Goal: Information Seeking & Learning: Check status

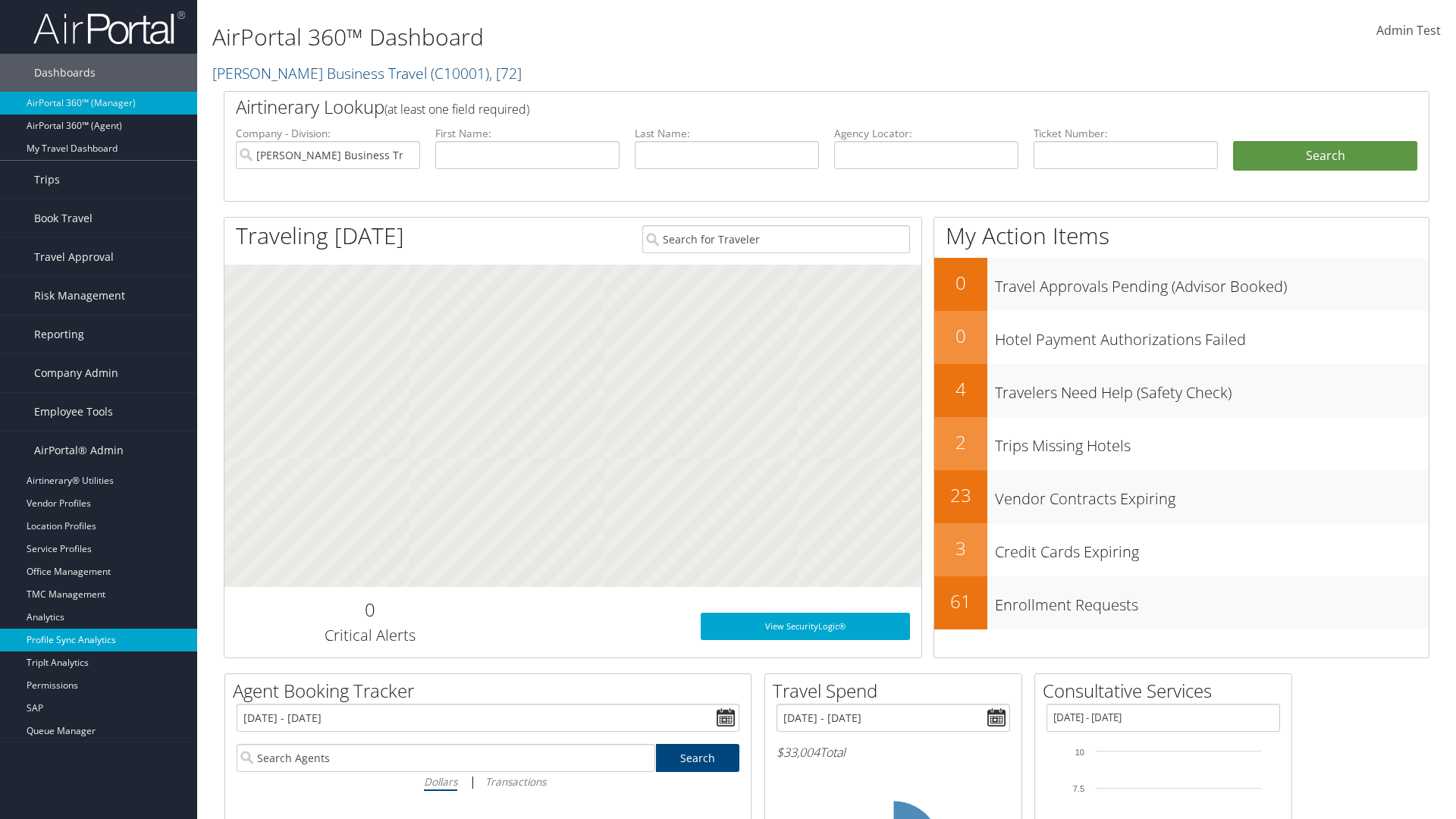
click at [99, 640] on link "Profile Sync Analytics" at bounding box center [99, 640] width 198 height 23
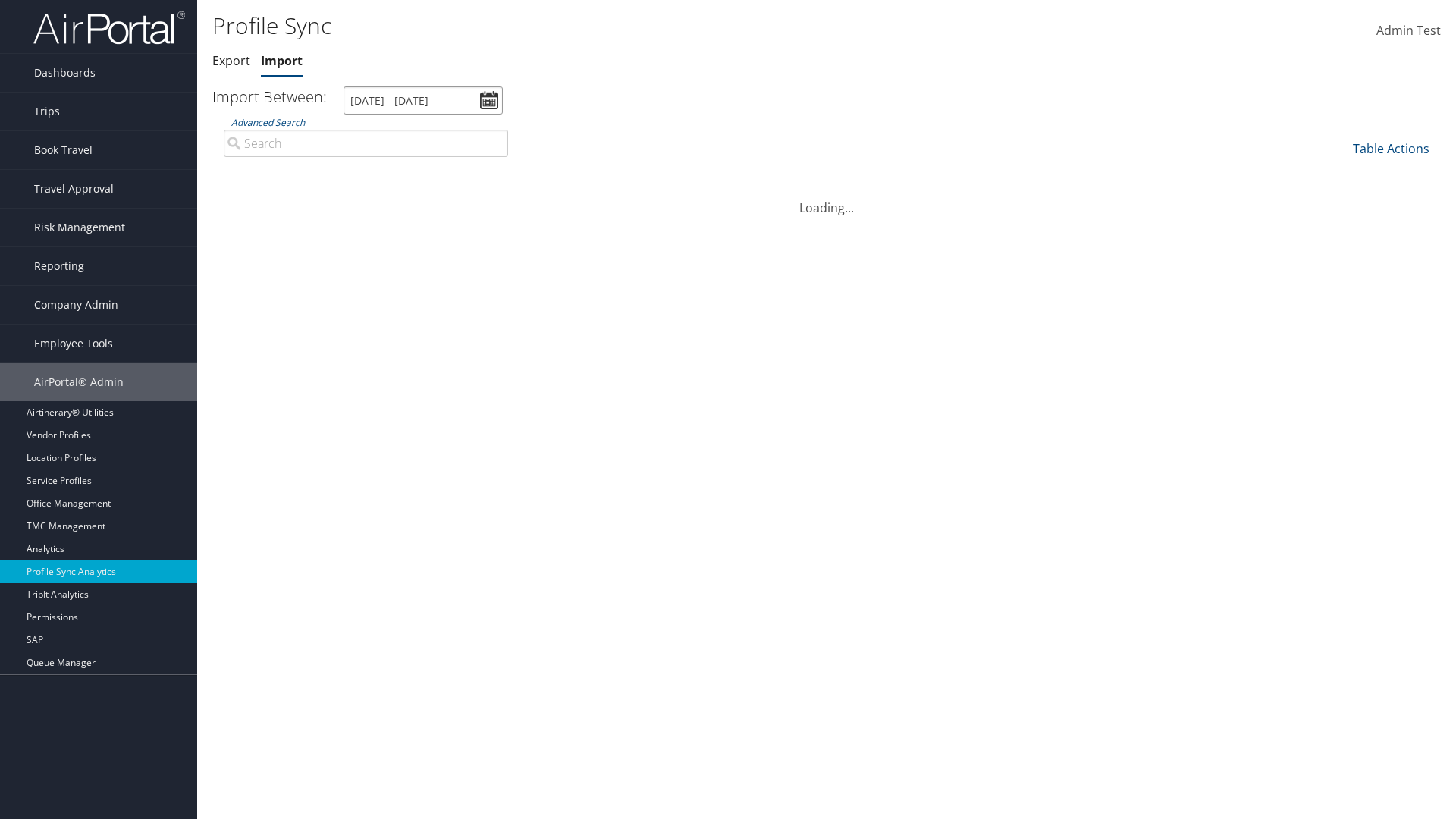
click at [424, 100] on input "8/3/2025 - 9/4/2025" at bounding box center [423, 101] width 159 height 28
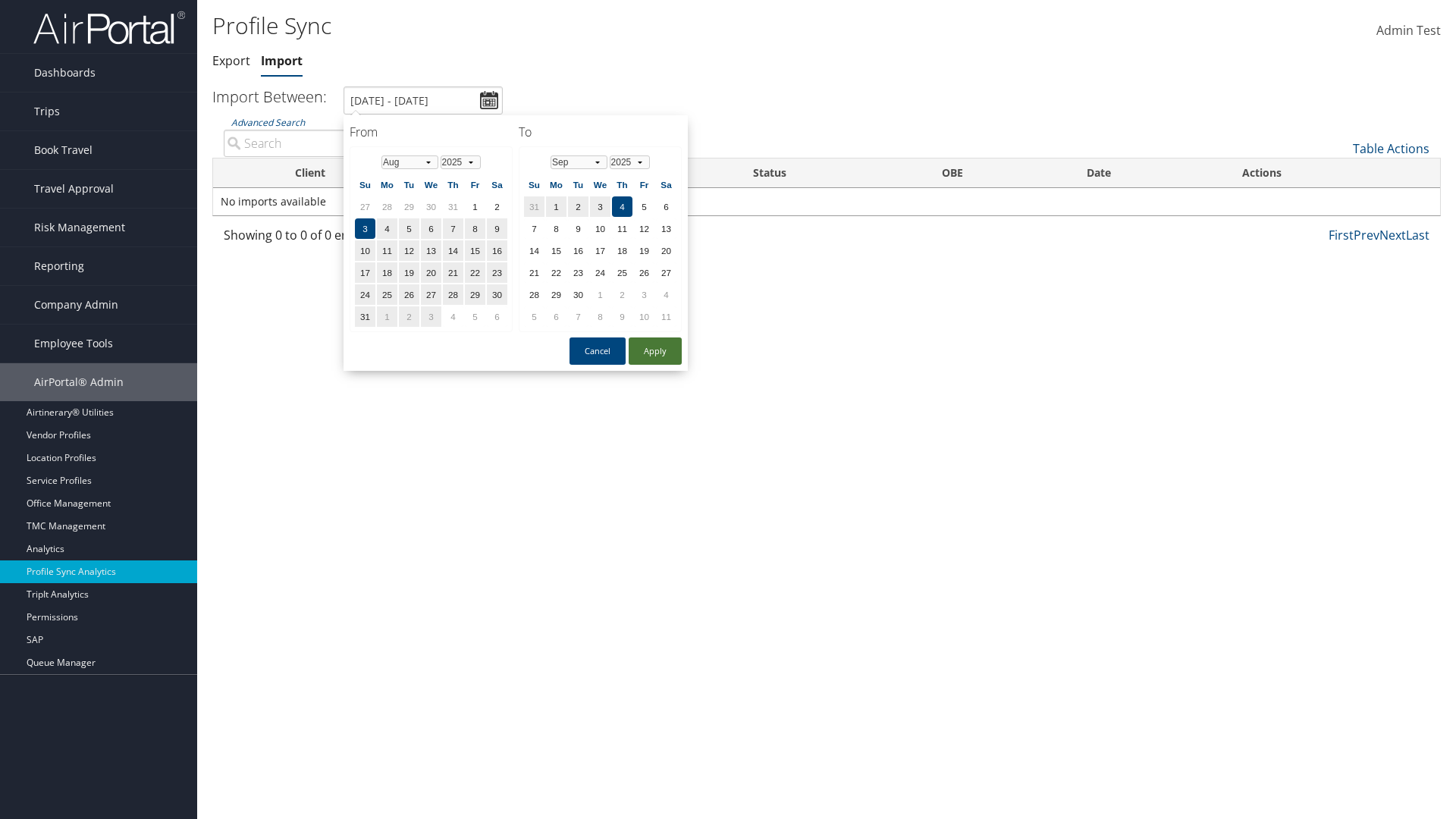
click at [655, 351] on button "Apply" at bounding box center [655, 351] width 53 height 28
type input "1/1/2024 - 7/31/2024"
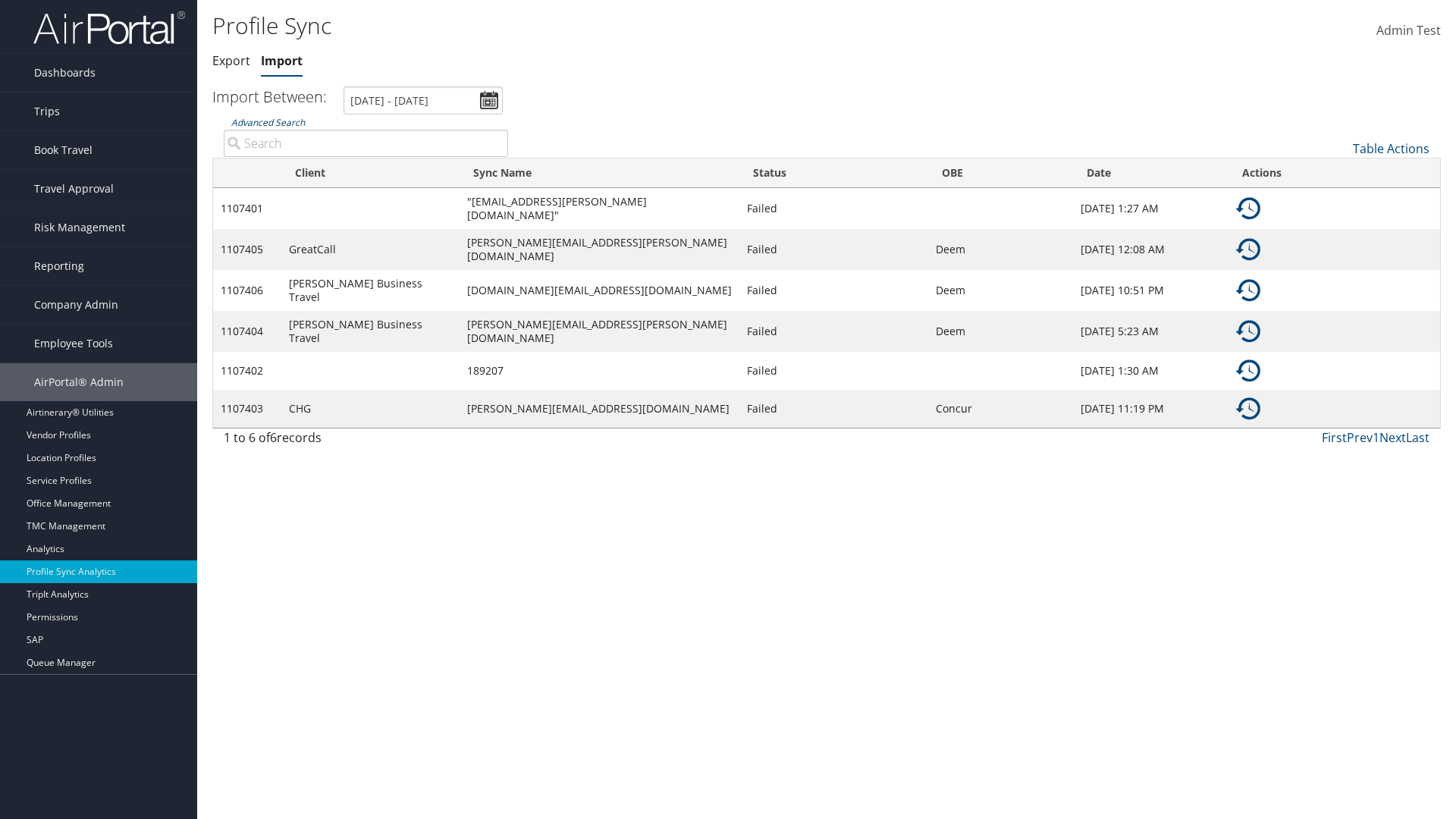
click at [268, 122] on link "Advanced Search" at bounding box center [268, 122] width 74 height 12
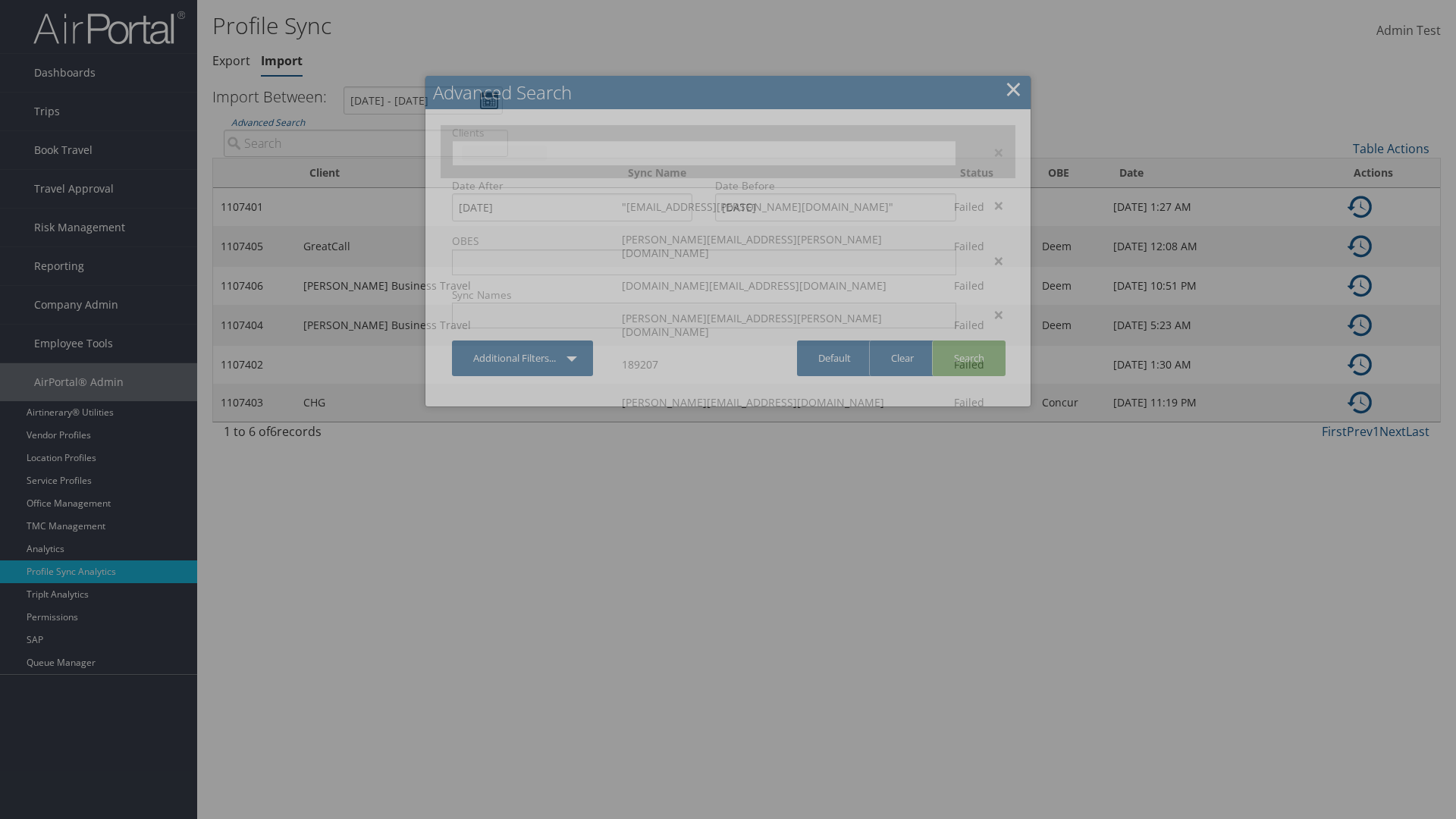
click at [546, 151] on input "text" at bounding box center [504, 153] width 85 height 15
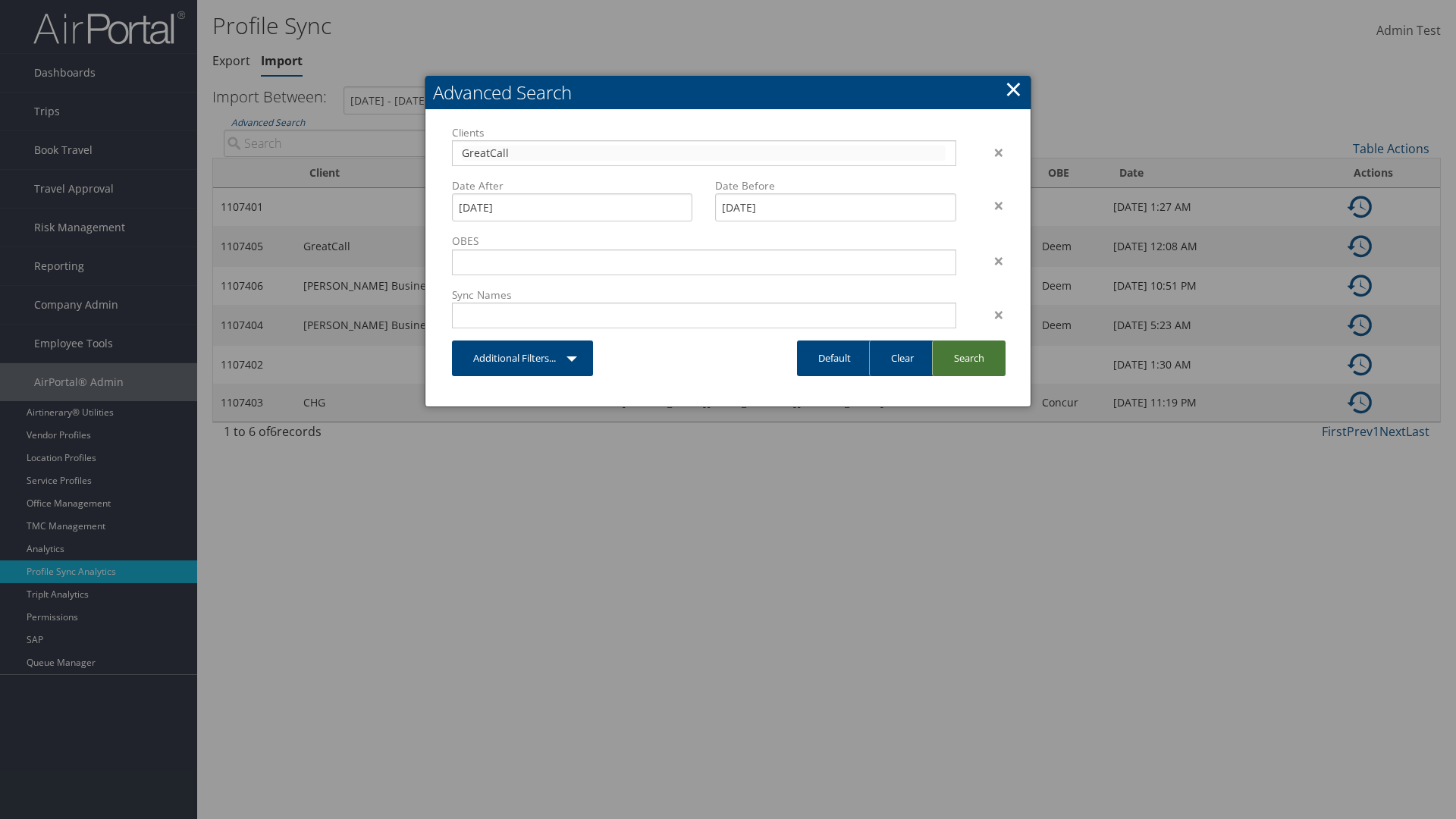
type input "GreatCall"
click at [968, 358] on link "Search" at bounding box center [968, 359] width 74 height 36
type input "GreatCall"
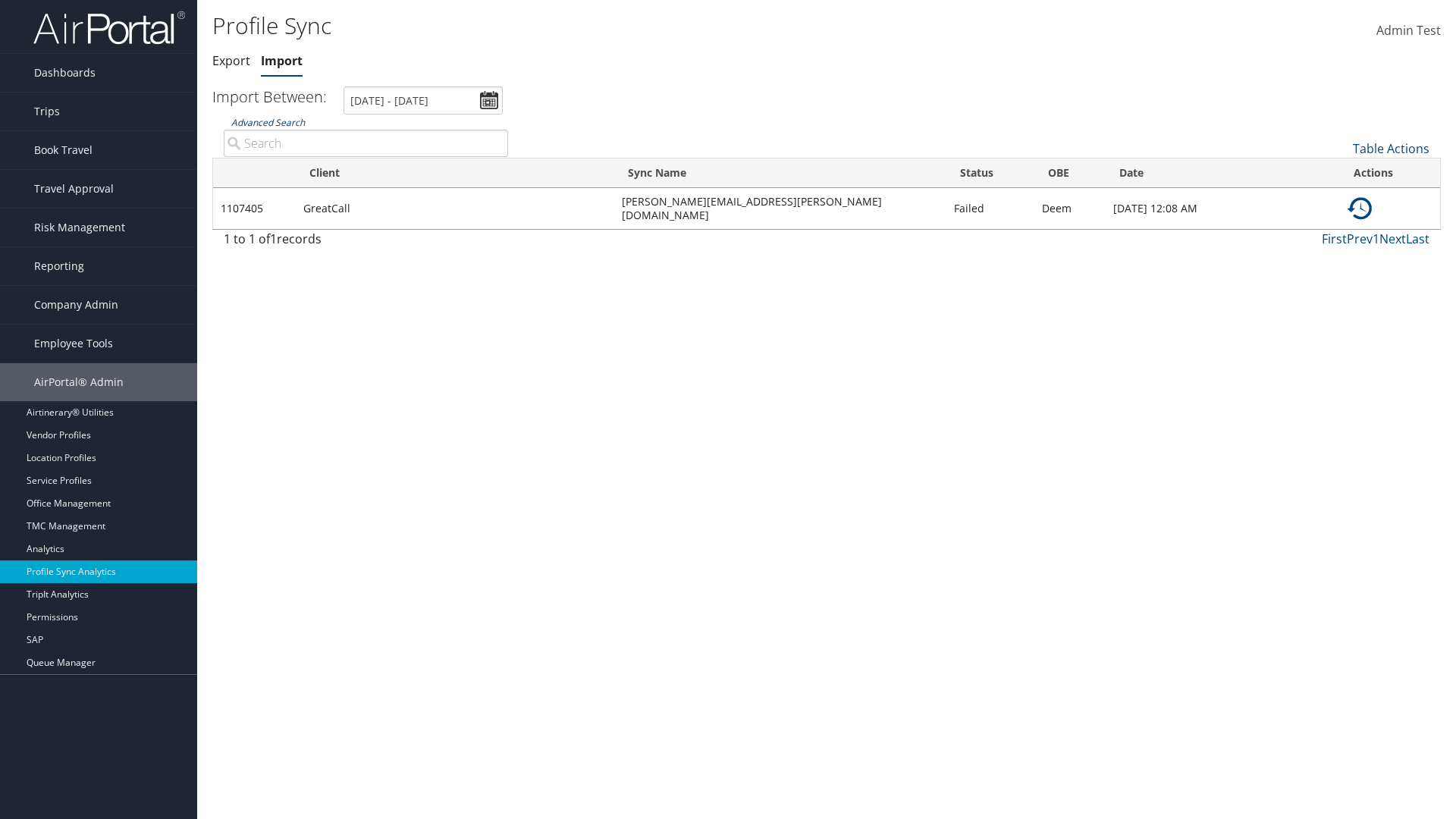
click at [268, 122] on link "Advanced Search" at bounding box center [268, 122] width 74 height 12
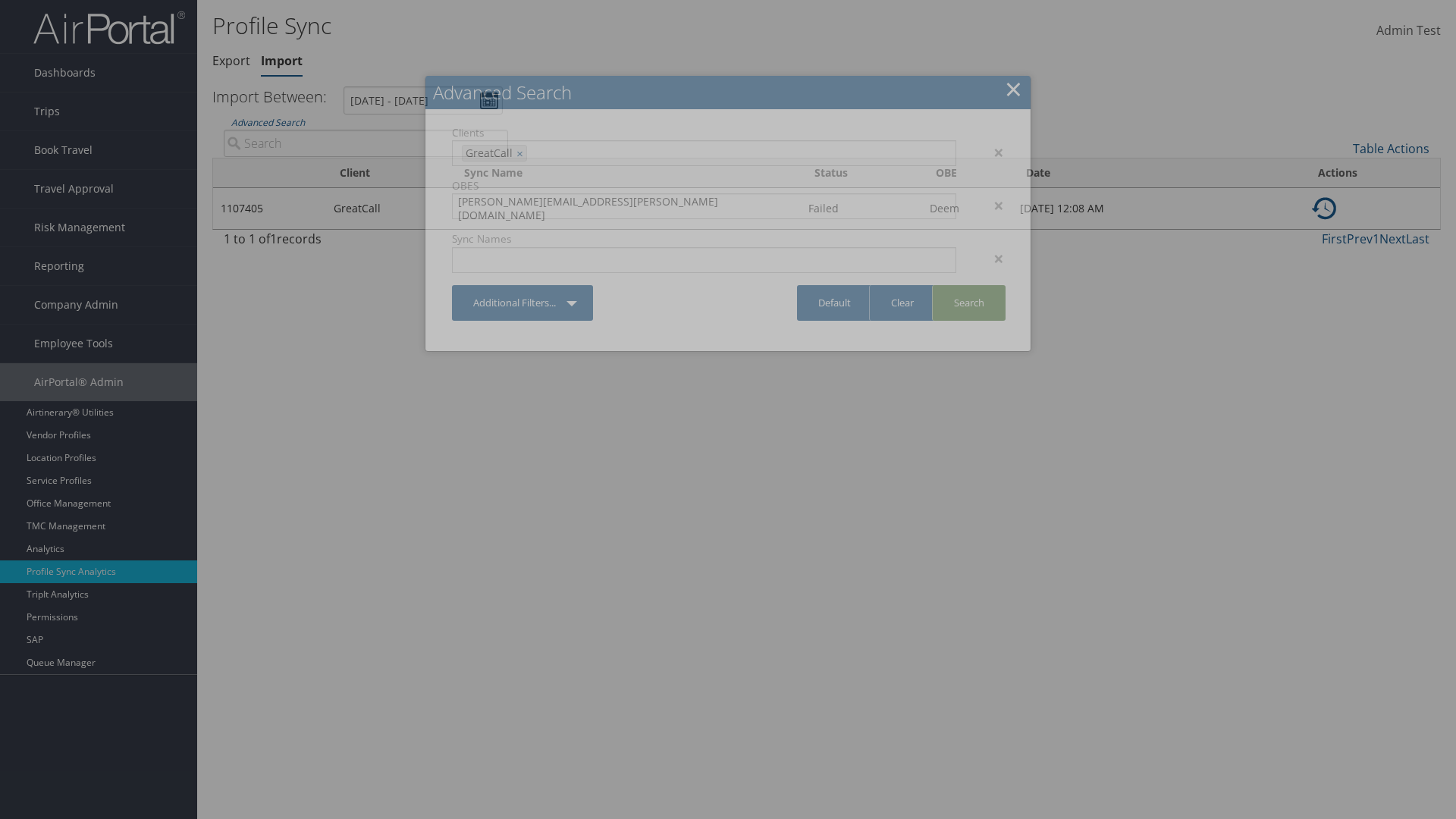
click at [968, 303] on link "Search" at bounding box center [968, 303] width 74 height 36
